Goal: Information Seeking & Learning: Learn about a topic

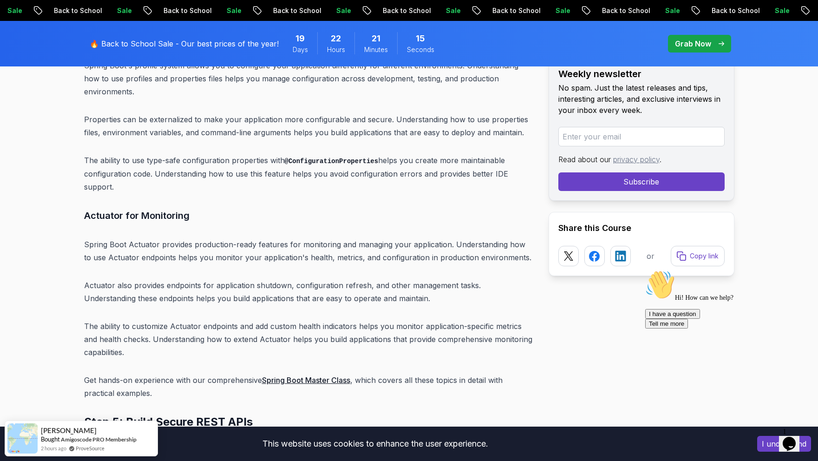
scroll to position [5496, 0]
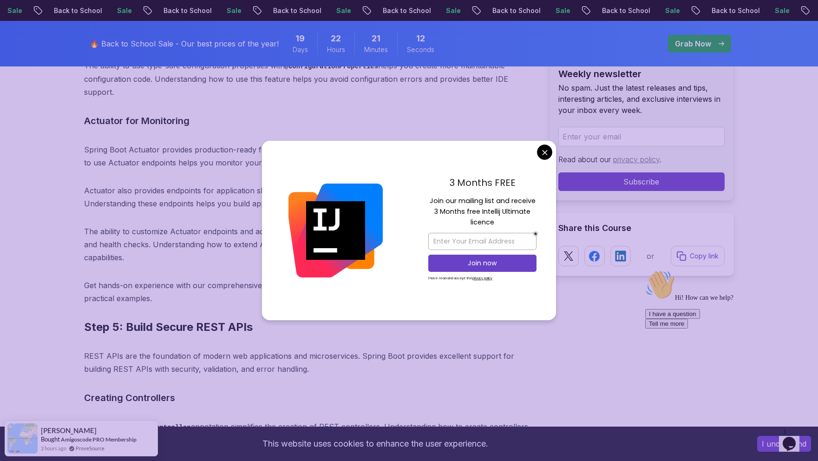
click at [545, 160] on div "3 Months FREE Join our mailing list and receive 3 Months free Intellij Ultimate…" at bounding box center [482, 230] width 147 height 179
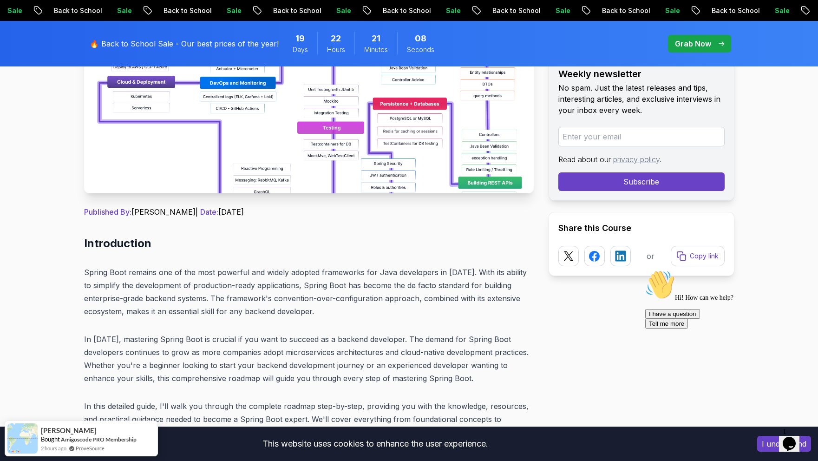
scroll to position [0, 0]
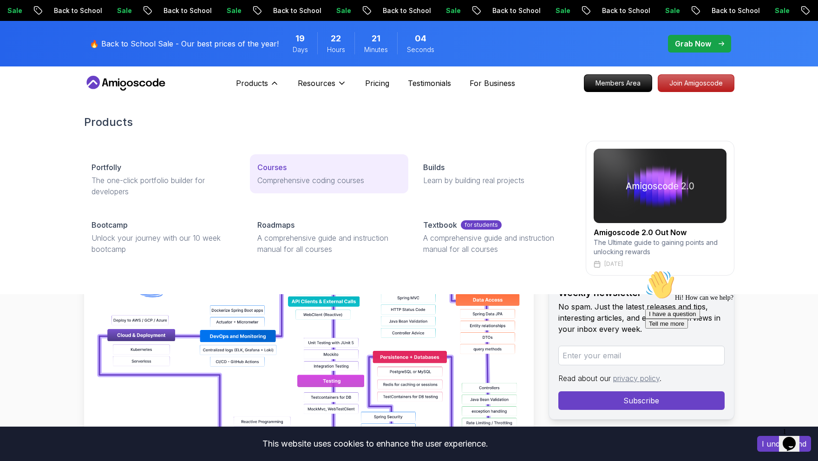
click at [277, 166] on p "Courses" at bounding box center [271, 167] width 29 height 11
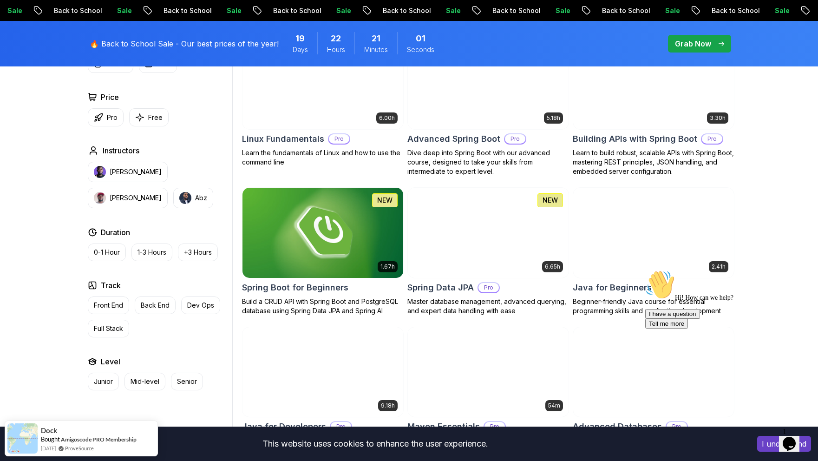
scroll to position [319, 0]
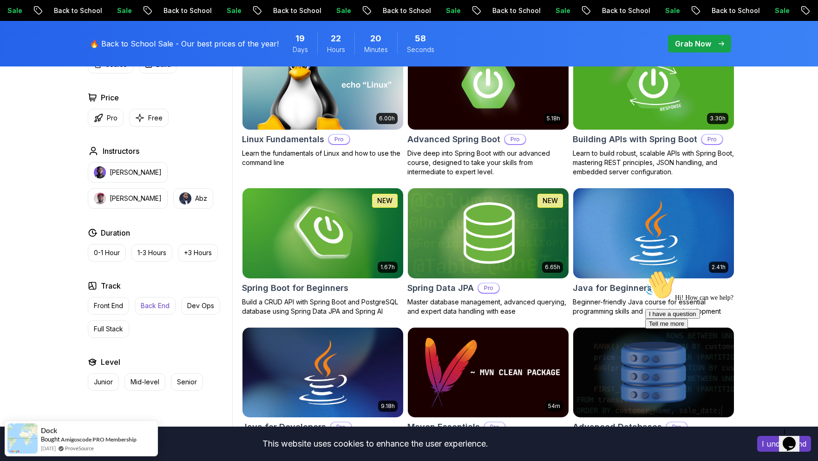
click at [160, 304] on p "Back End" at bounding box center [155, 305] width 29 height 9
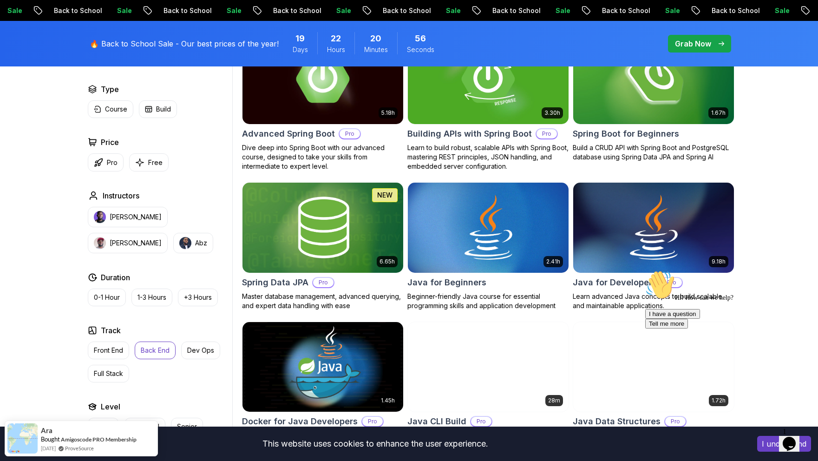
scroll to position [327, 0]
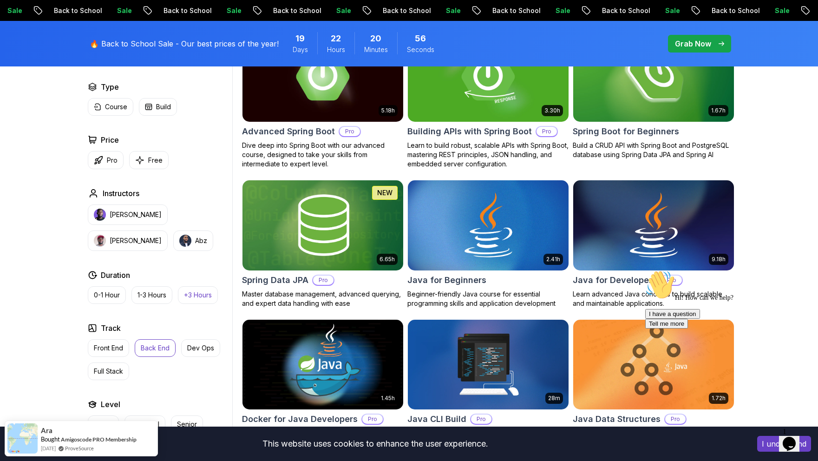
click at [201, 293] on p "+3 Hours" at bounding box center [198, 294] width 28 height 9
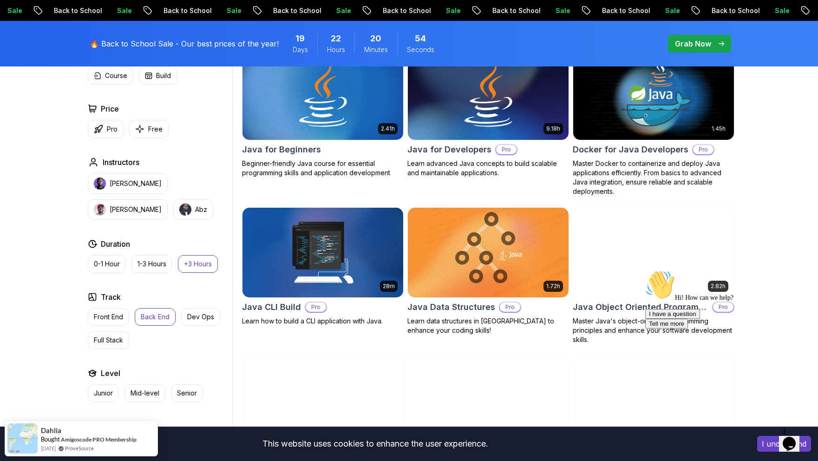
scroll to position [464, 0]
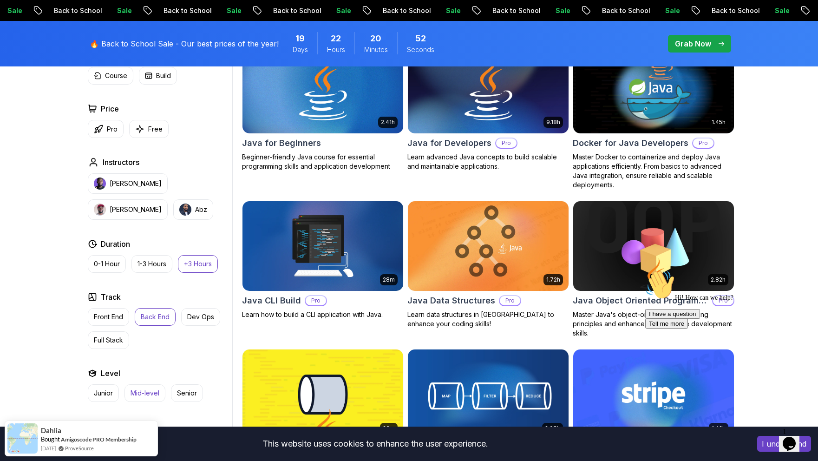
click at [145, 394] on p "Mid-level" at bounding box center [144, 392] width 29 height 9
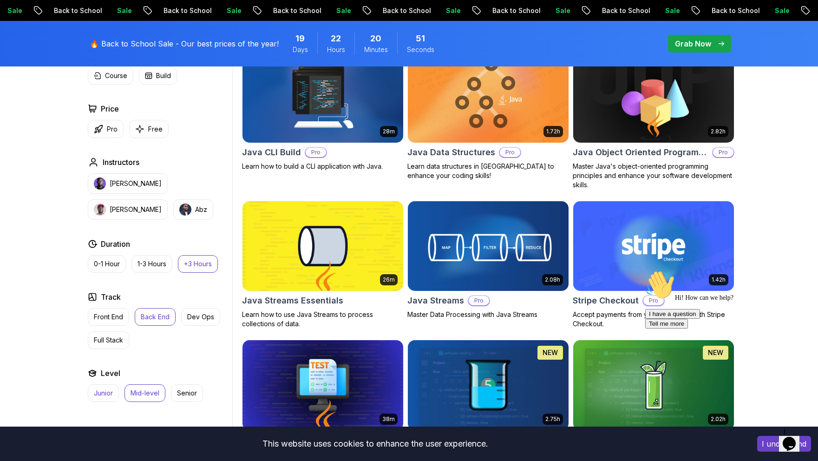
click at [111, 393] on p "Junior" at bounding box center [103, 392] width 19 height 9
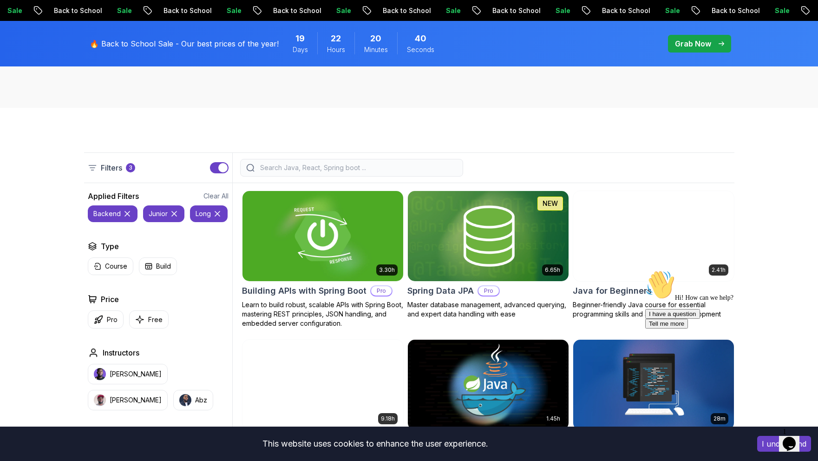
scroll to position [169, 0]
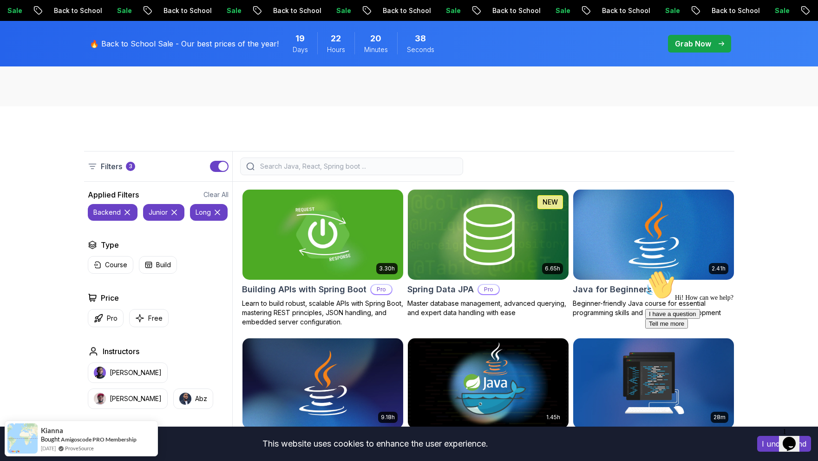
click at [633, 257] on img at bounding box center [653, 234] width 169 height 94
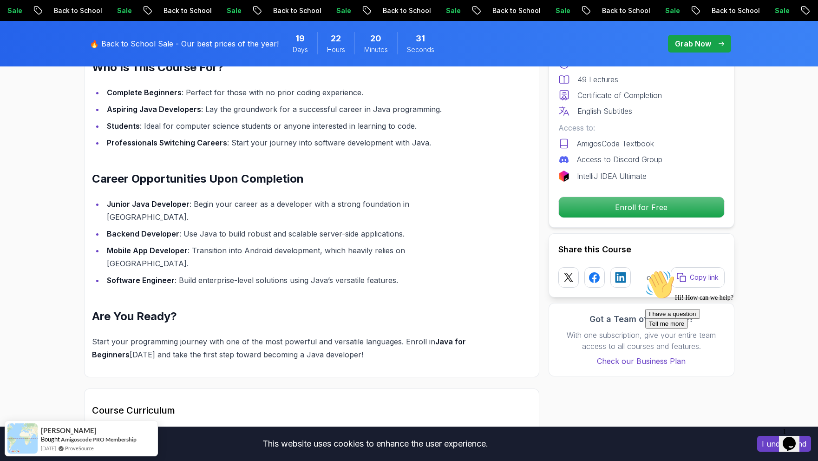
scroll to position [495, 0]
